Goal: Task Accomplishment & Management: Use online tool/utility

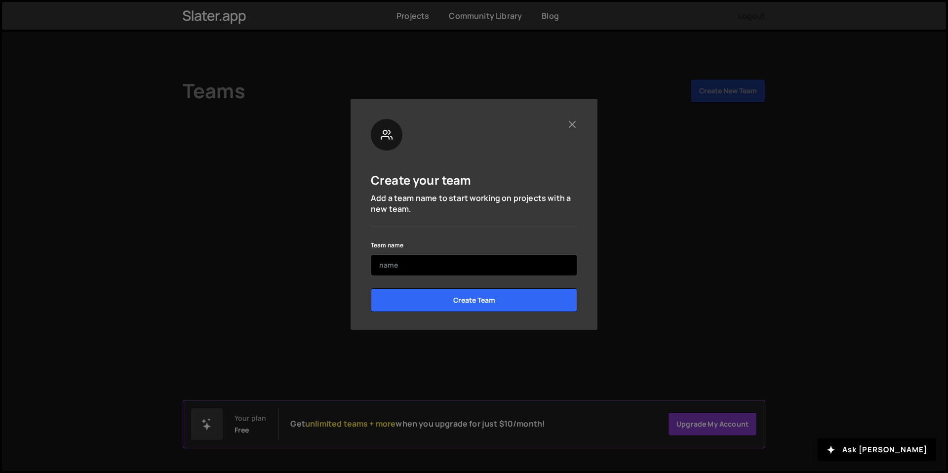
click at [416, 268] on input "text" at bounding box center [474, 265] width 206 height 22
click at [573, 126] on button "Close" at bounding box center [572, 124] width 10 height 10
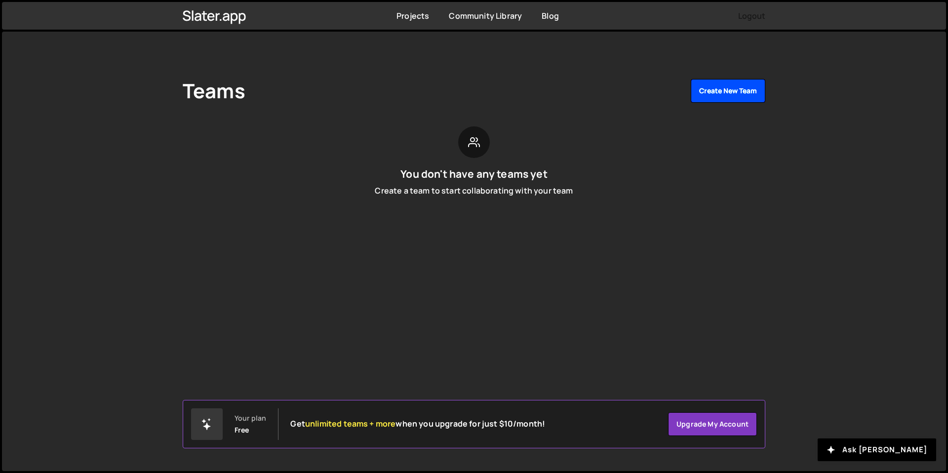
click at [740, 88] on button "Create New Team" at bounding box center [728, 91] width 75 height 24
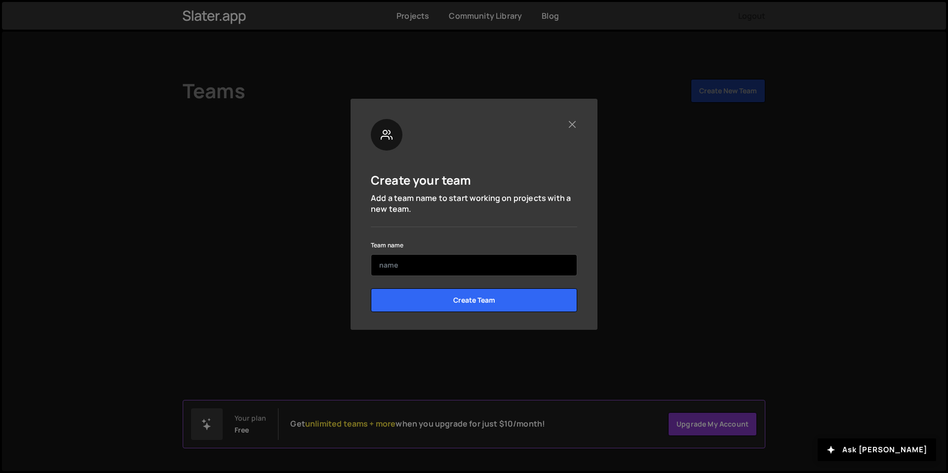
click at [420, 258] on input "text" at bounding box center [474, 265] width 206 height 22
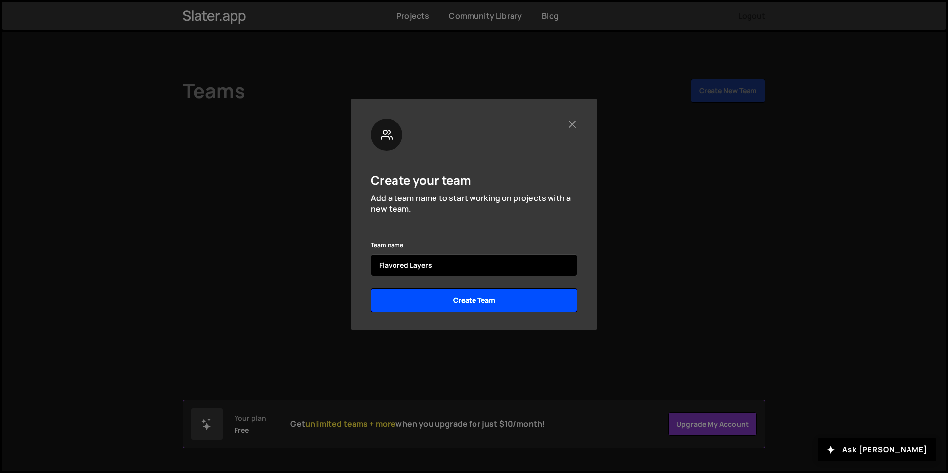
type input "Flavored Layers"
click at [447, 301] on input "Create Team" at bounding box center [474, 300] width 206 height 24
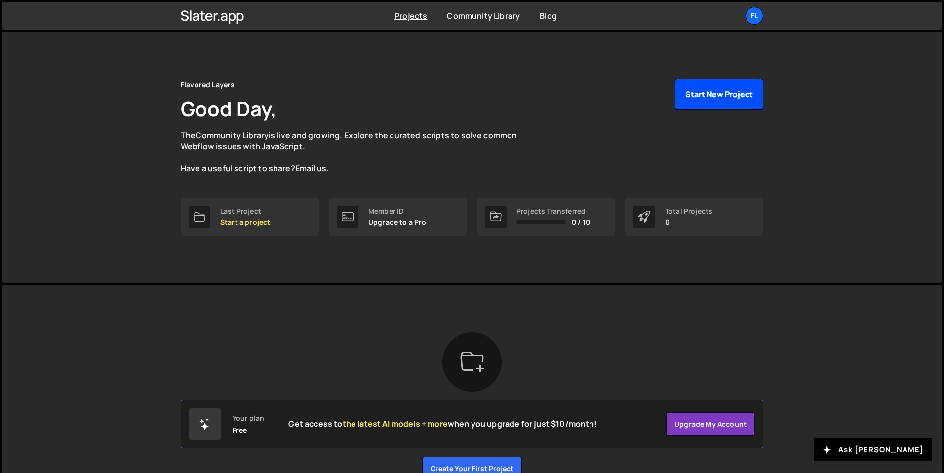
click at [709, 102] on button "Start New Project" at bounding box center [719, 94] width 88 height 31
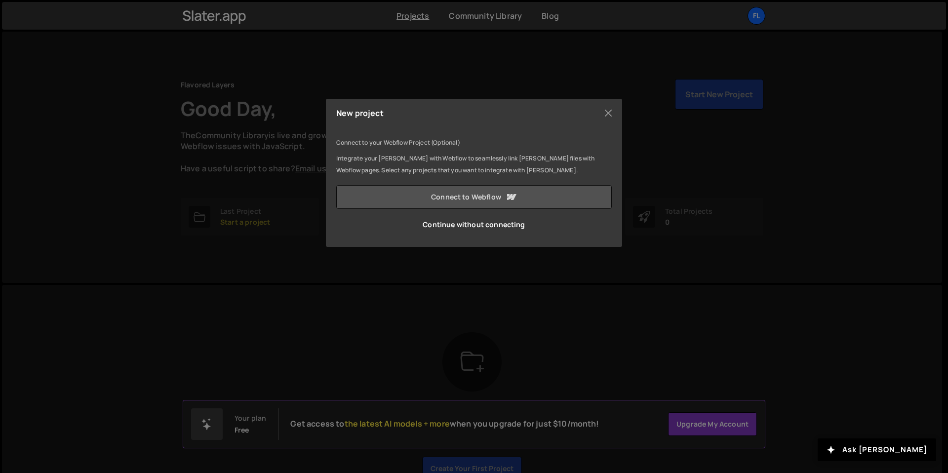
click at [473, 195] on link "Connect to Webflow" at bounding box center [474, 197] width 276 height 24
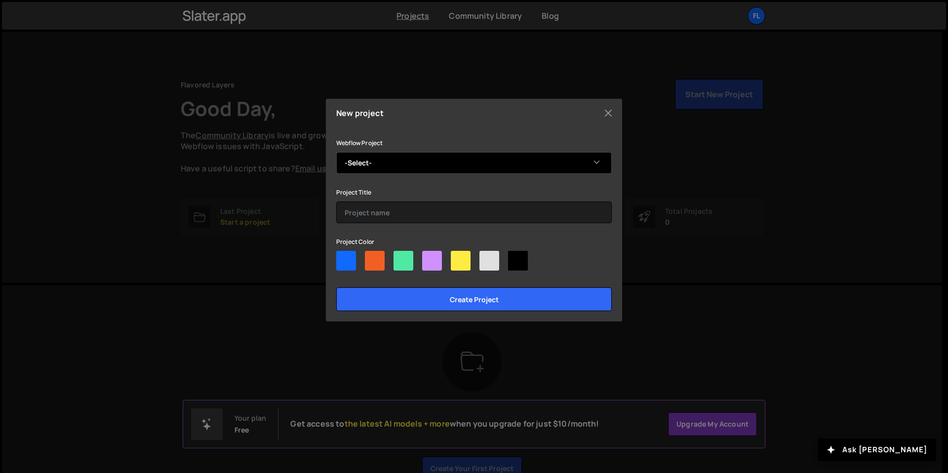
click at [406, 163] on select "-Select- [PERSON_NAME] Portfolio Flavored Layers Art Flavored Layers Music" at bounding box center [474, 163] width 276 height 22
select select "688beaef361398f949949cc2"
click at [336, 152] on select "-Select- [PERSON_NAME] Portfolio Flavored Layers Art Flavored Layers Music" at bounding box center [474, 163] width 276 height 22
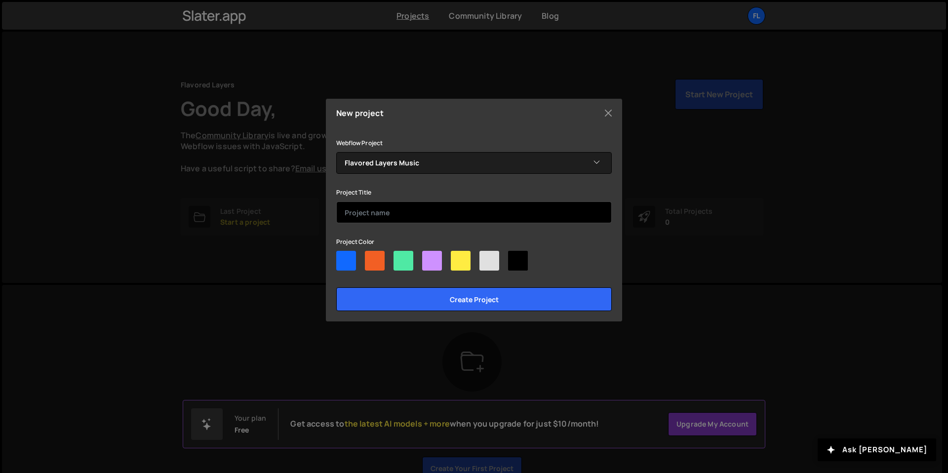
click at [372, 221] on input "text" at bounding box center [474, 212] width 276 height 22
type input "Flavored Layers"
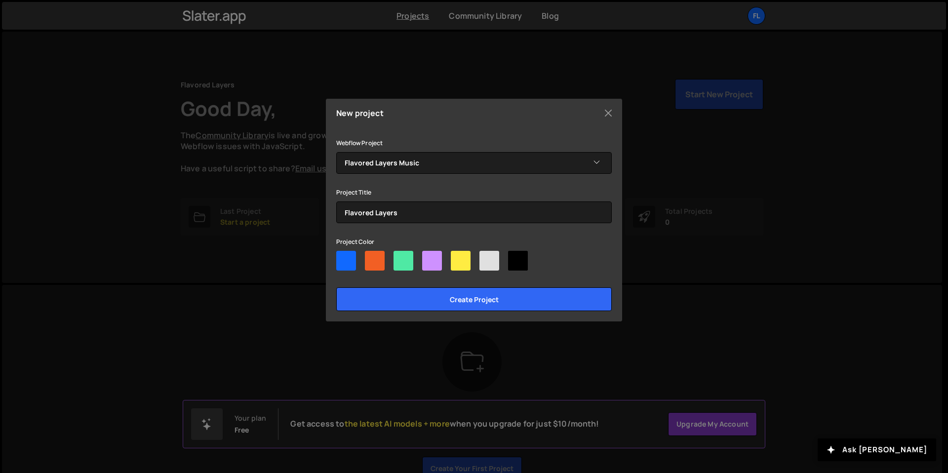
click at [348, 261] on div at bounding box center [346, 261] width 20 height 20
click at [343, 257] on input"] "radio" at bounding box center [339, 254] width 6 height 6
radio input"] "true"
click at [377, 264] on div at bounding box center [375, 261] width 20 height 20
click at [371, 257] on input"] "radio" at bounding box center [368, 254] width 6 height 6
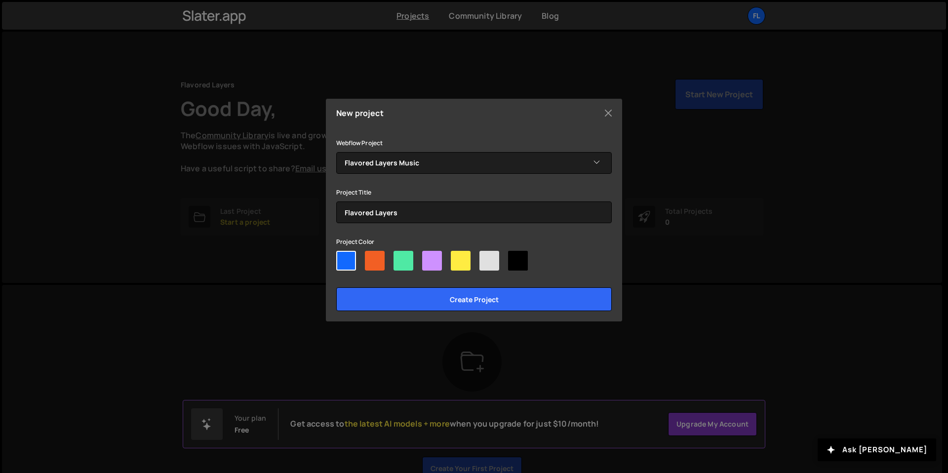
radio input"] "true"
click at [349, 261] on div at bounding box center [346, 261] width 20 height 20
click at [343, 257] on input"] "radio" at bounding box center [339, 254] width 6 height 6
radio input"] "true"
click at [363, 267] on div at bounding box center [474, 263] width 276 height 24
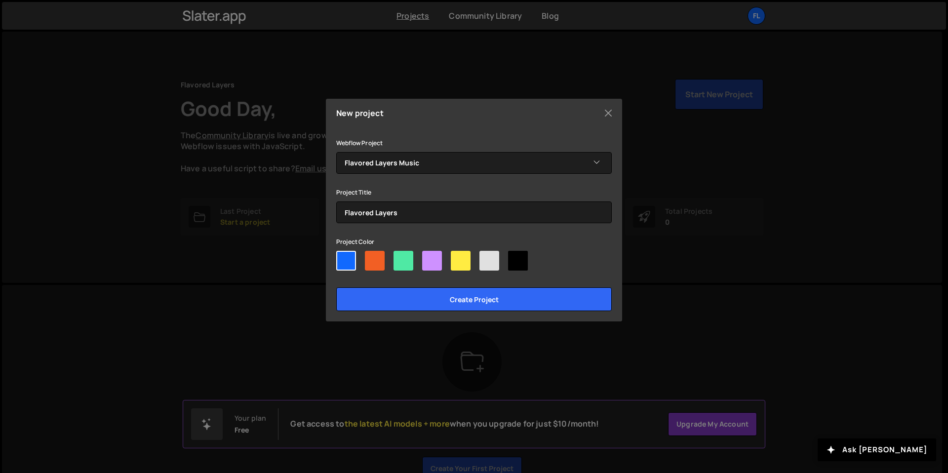
click at [372, 312] on div "New project Connect to your Webflow Project (Optional) Integrate your [PERSON_N…" at bounding box center [474, 210] width 296 height 223
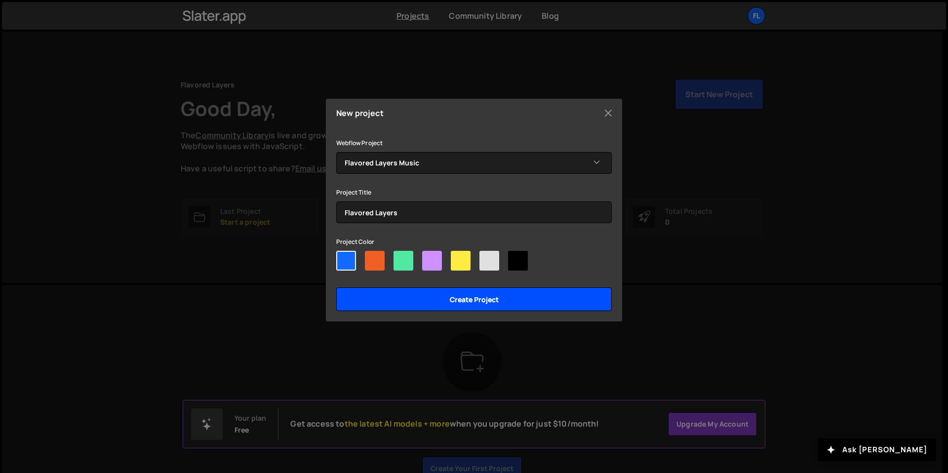
click at [368, 301] on input "Create project" at bounding box center [474, 299] width 276 height 24
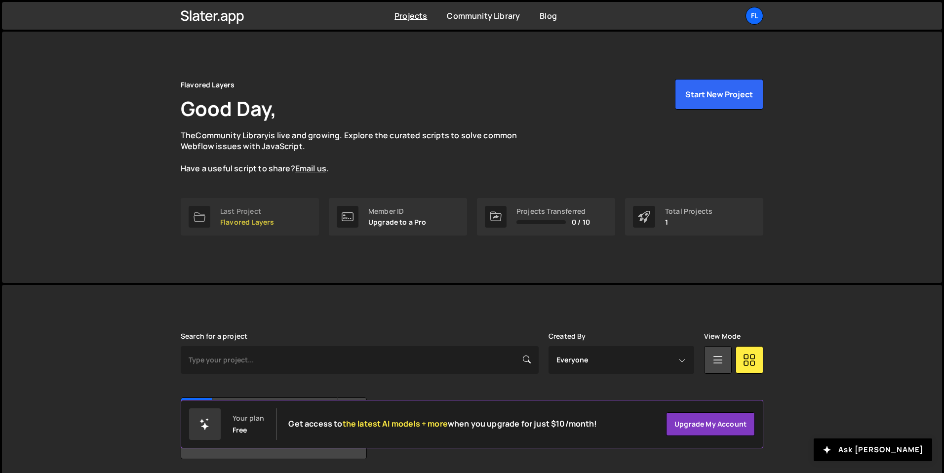
click at [252, 207] on div "Last Project" at bounding box center [247, 211] width 54 height 8
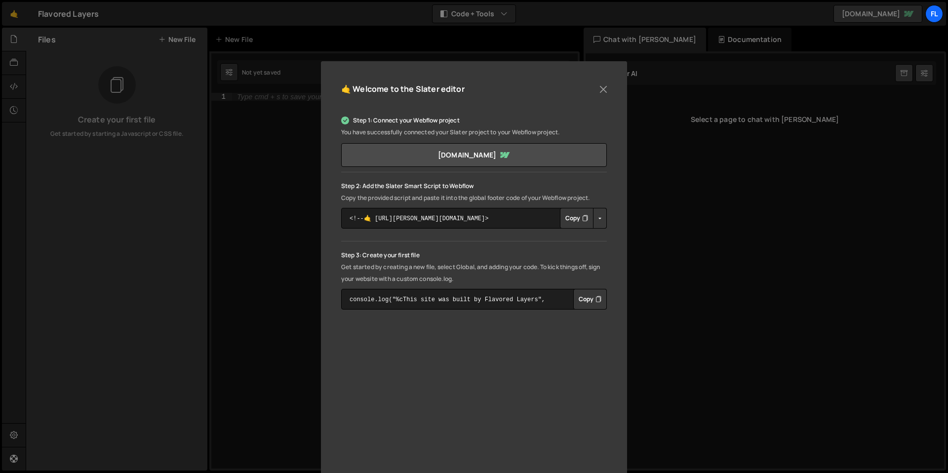
scroll to position [69, 0]
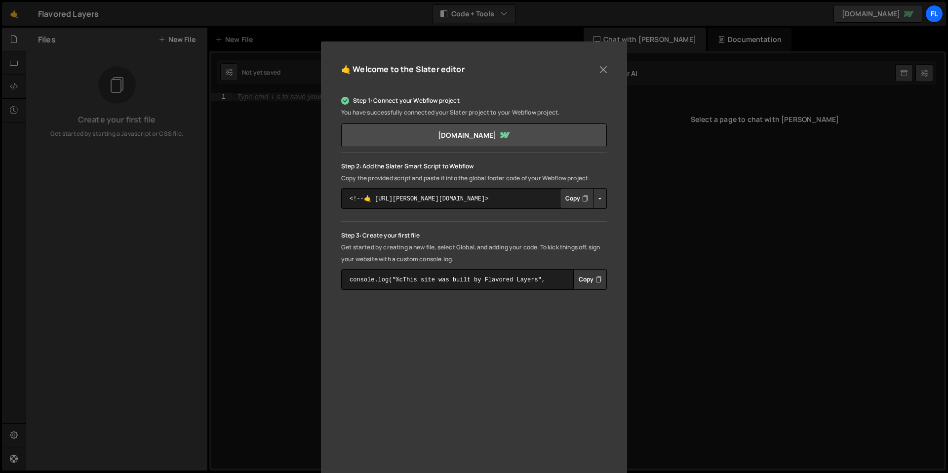
click at [577, 201] on button "Copy" at bounding box center [577, 198] width 34 height 21
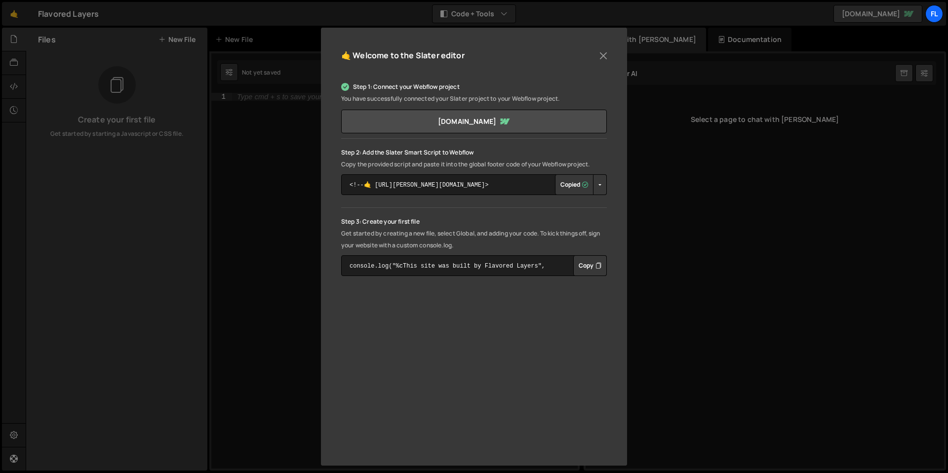
scroll to position [89, 0]
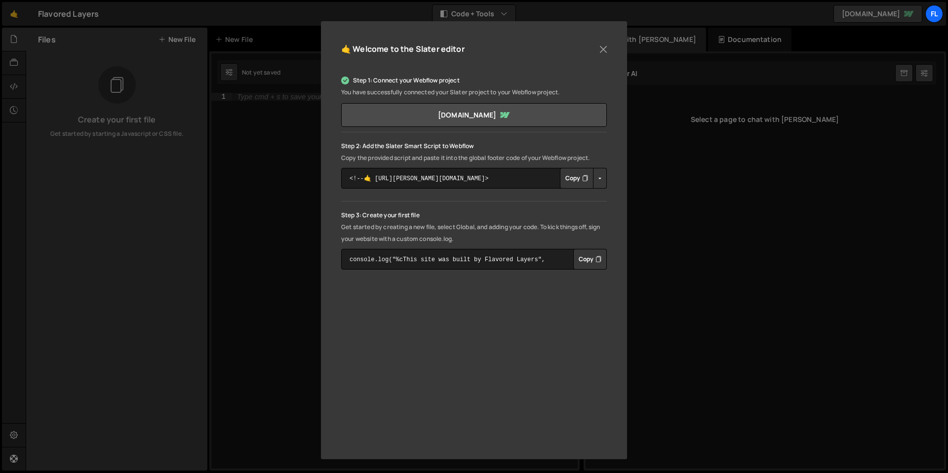
click at [564, 178] on button "Copy" at bounding box center [577, 178] width 34 height 21
